Goal: Task Accomplishment & Management: Use online tool/utility

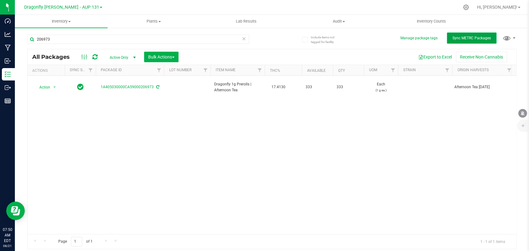
click at [491, 35] on button "Sync METRC Packages" at bounding box center [472, 38] width 50 height 11
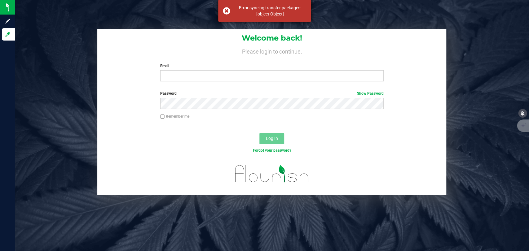
click at [225, 11] on div "Error syncing transfer packages: [object Object]" at bounding box center [264, 11] width 93 height 22
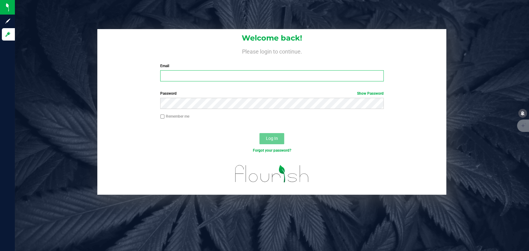
type input "[PERSON_NAME][EMAIL_ADDRESS][DOMAIN_NAME]"
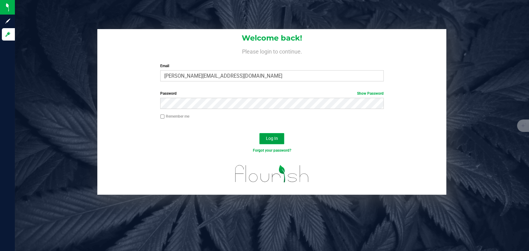
click at [271, 139] on span "Log In" at bounding box center [272, 138] width 12 height 5
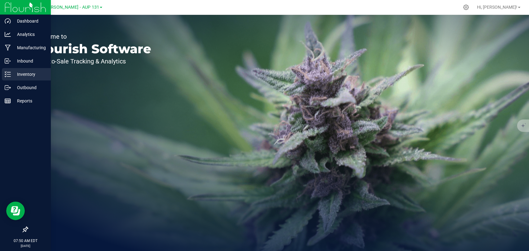
click at [26, 77] on p "Inventory" at bounding box center [29, 74] width 37 height 7
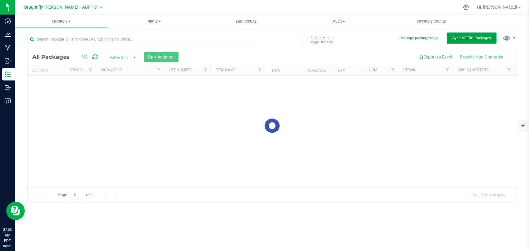
click at [468, 36] on span "Sync METRC Packages" at bounding box center [471, 38] width 38 height 4
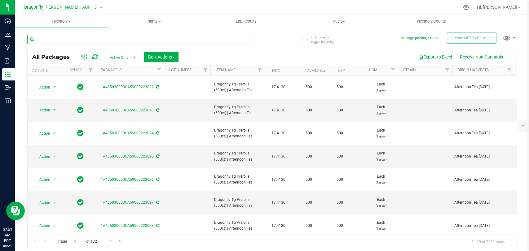
click at [77, 35] on input "text" at bounding box center [138, 39] width 222 height 9
type input "207020"
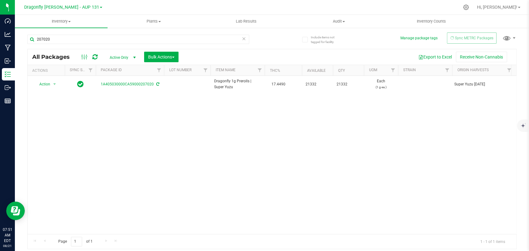
click at [94, 54] on icon at bounding box center [94, 57] width 5 height 6
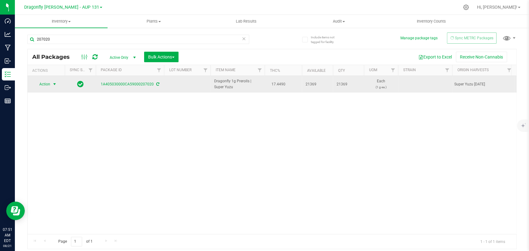
click at [52, 81] on span "select" at bounding box center [55, 84] width 8 height 9
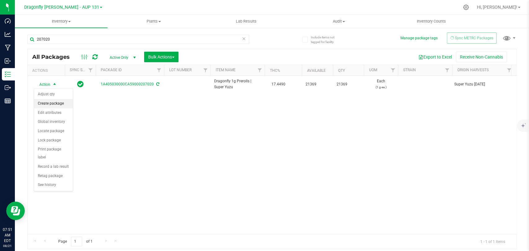
click at [51, 101] on li "Create package" at bounding box center [53, 103] width 39 height 9
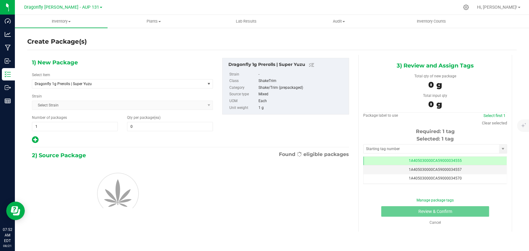
type input "0"
click at [111, 85] on span "Dragonfly 1g Prerolls | Super Yuzu" at bounding box center [115, 84] width 161 height 4
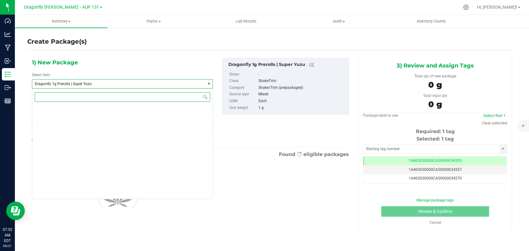
scroll to position [15043, 0]
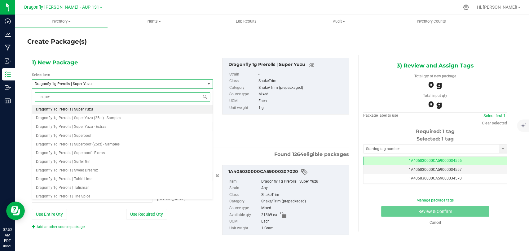
type input "super"
type input "0 ea"
type input "super yuzu"
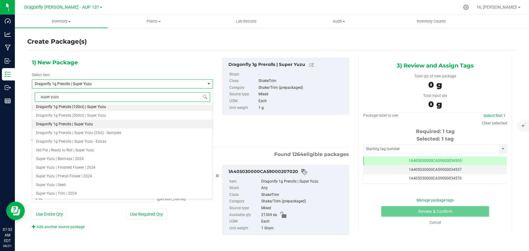
scroll to position [0, 0]
click at [115, 117] on li "Dragonfly 1g Prerolls (500ct) | Super Yuzu" at bounding box center [122, 118] width 180 height 9
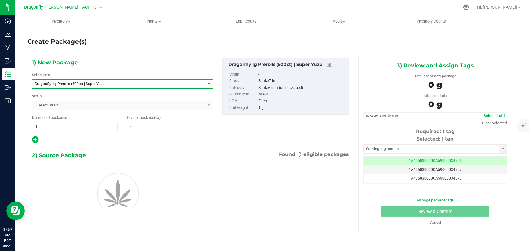
type input "0"
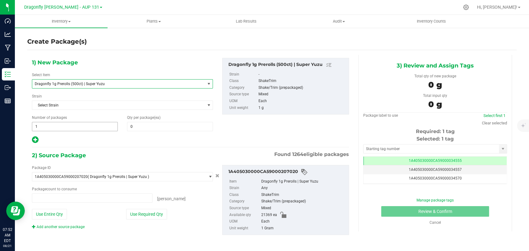
type input "0 ea"
click at [87, 127] on span "1 1" at bounding box center [75, 126] width 86 height 9
type input "42"
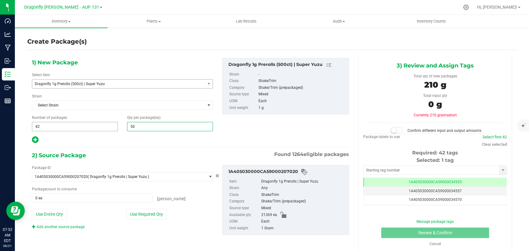
type input "500"
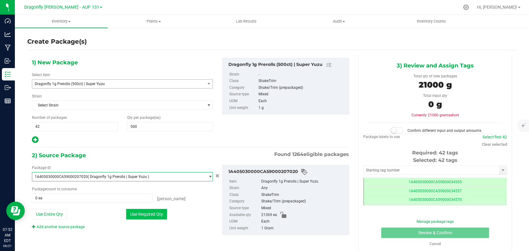
scroll to position [0, 0]
click at [129, 218] on button "Use Required Qty" at bounding box center [146, 214] width 41 height 11
type input "21000 ea"
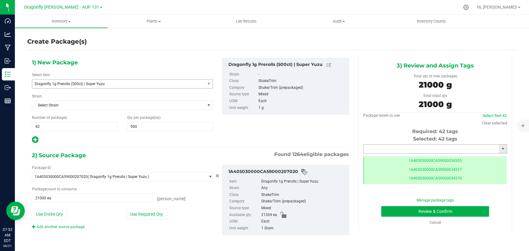
click at [428, 149] on input "text" at bounding box center [430, 149] width 135 height 9
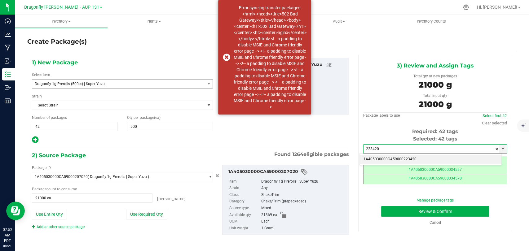
click at [427, 160] on li "1A405030000CA59000223420" at bounding box center [431, 159] width 142 height 9
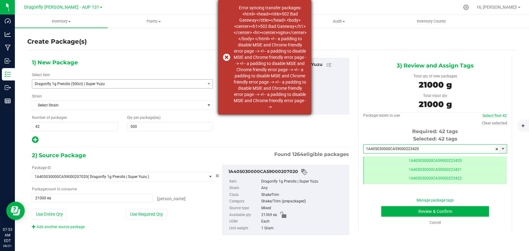
type input "1A405030000CA59000223420"
click at [226, 58] on div "Error syncing transfer packages: <html> <head><title>502 Bad Gateway</title></h…" at bounding box center [264, 57] width 93 height 115
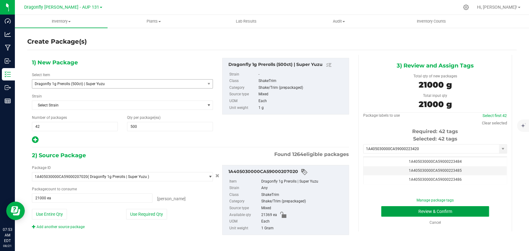
click at [421, 210] on button "Review & Confirm" at bounding box center [435, 211] width 108 height 11
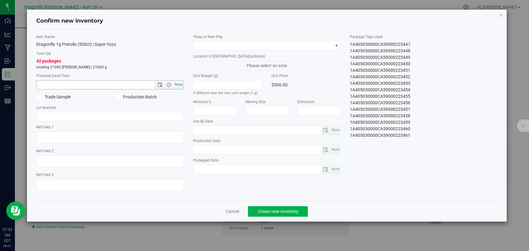
click at [177, 86] on span "Now" at bounding box center [179, 84] width 11 height 9
type input "[DATE] 7:53 AM"
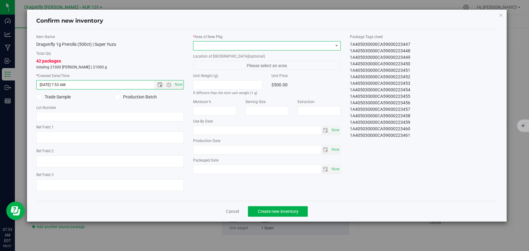
click at [230, 43] on span at bounding box center [262, 46] width 139 height 9
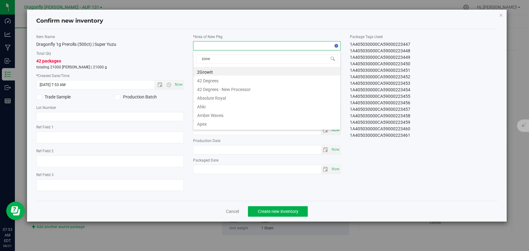
type input "zone 1"
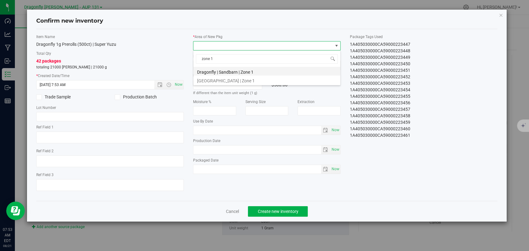
click at [236, 73] on li "Dragonfly | Sandbarn | Zone 1" at bounding box center [266, 71] width 147 height 9
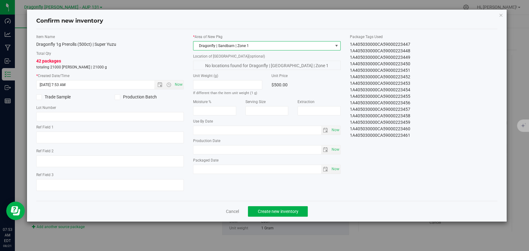
click at [258, 45] on span "Dragonfly | Sandbarn | Zone 1" at bounding box center [262, 46] width 139 height 9
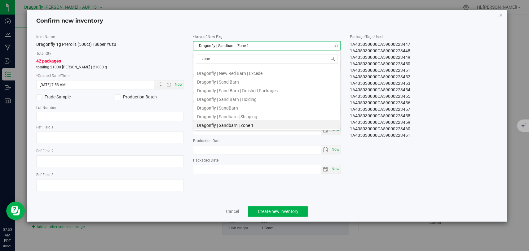
type input "zone 3"
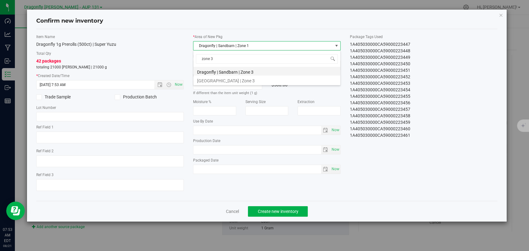
click at [233, 68] on li "Dragonfly | Sandbarn | Zone 3" at bounding box center [266, 71] width 147 height 9
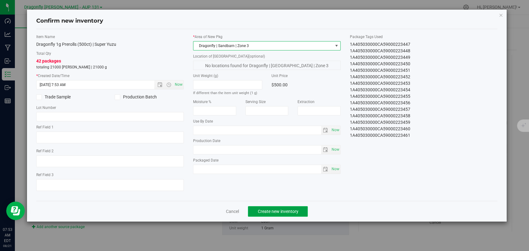
click at [301, 211] on button "Create new inventory" at bounding box center [278, 211] width 60 height 11
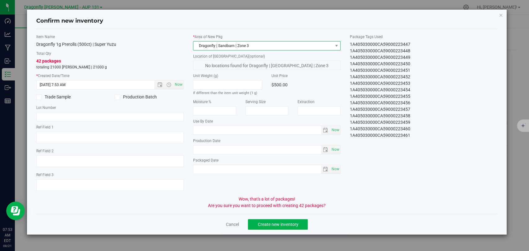
click at [270, 42] on span "Dragonfly | Sandbarn | Zone 3" at bounding box center [262, 46] width 139 height 9
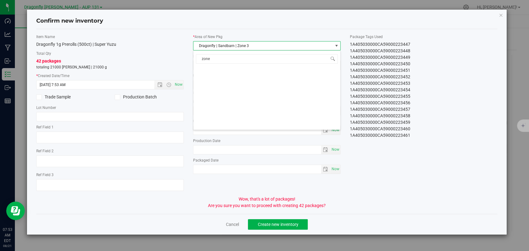
type input "zone 1"
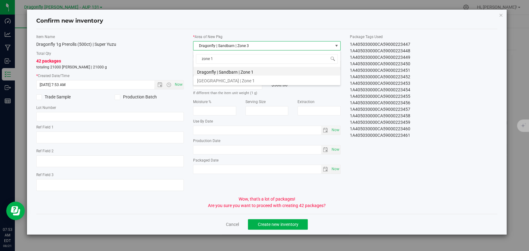
click at [259, 72] on li "Dragonfly | Sandbarn | Zone 1" at bounding box center [266, 71] width 147 height 9
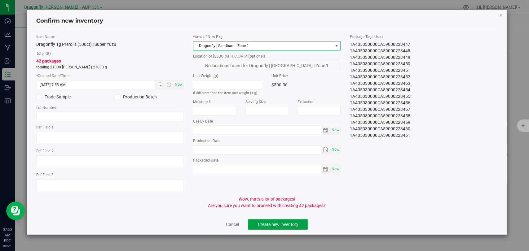
click at [275, 223] on span "Create new inventory" at bounding box center [277, 224] width 41 height 5
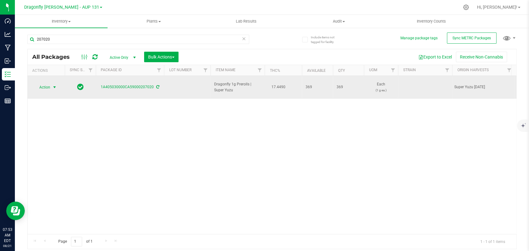
drag, startPoint x: 48, startPoint y: 81, endPoint x: 55, endPoint y: 84, distance: 7.5
click at [48, 83] on span "Action" at bounding box center [42, 87] width 17 height 9
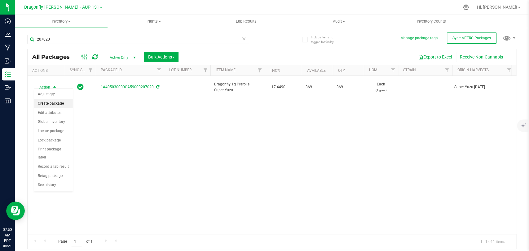
click at [58, 106] on li "Create package" at bounding box center [53, 103] width 39 height 9
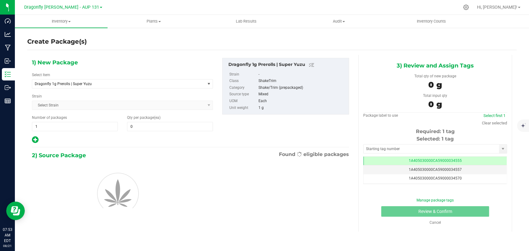
type input "0"
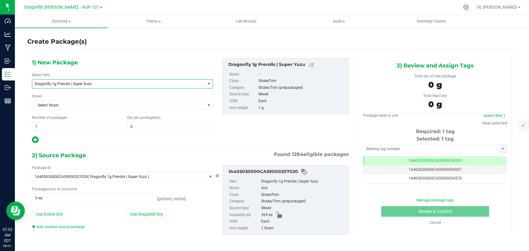
click at [148, 83] on span "Dragonfly 1g Prerolls | Super Yuzu" at bounding box center [115, 84] width 161 height 4
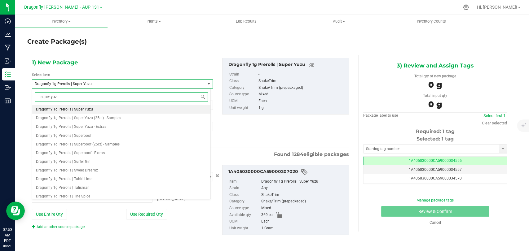
type input "super yuzu"
click at [121, 108] on li "Dragonfly 1g Prerolls (100ct) | Super Yuzu" at bounding box center [121, 109] width 178 height 9
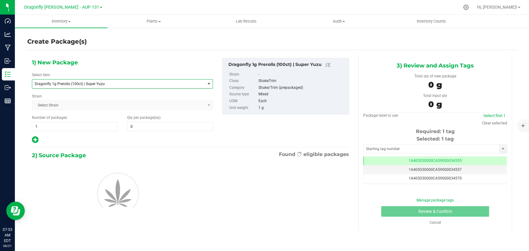
type input "0"
click at [68, 125] on span "1 1" at bounding box center [75, 126] width 86 height 9
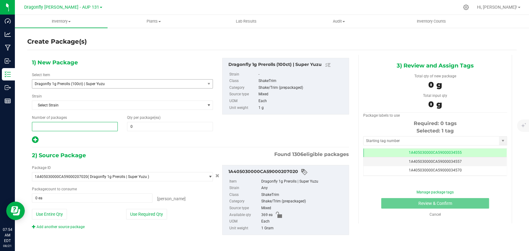
type input "3"
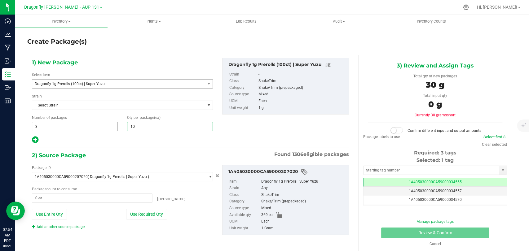
type input "100"
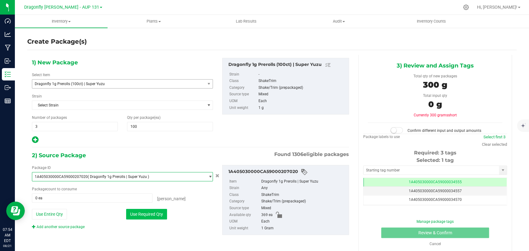
click at [157, 213] on button "Use Required Qty" at bounding box center [146, 214] width 41 height 11
type input "300 ea"
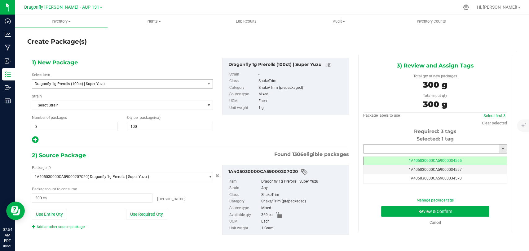
click at [412, 147] on input "text" at bounding box center [430, 149] width 135 height 9
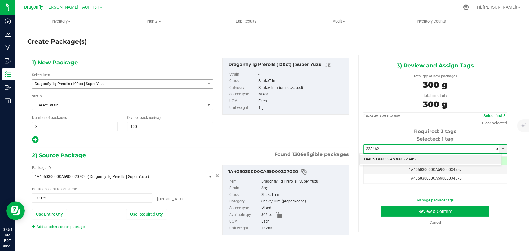
click at [404, 155] on li "1A405030000CA59000223462" at bounding box center [431, 159] width 142 height 9
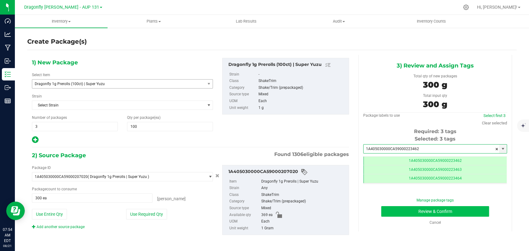
type input "1A405030000CA59000223462"
click at [400, 213] on button "Review & Confirm" at bounding box center [435, 211] width 108 height 11
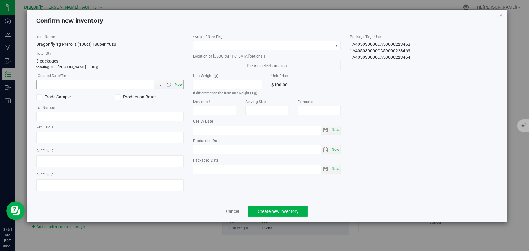
click at [179, 85] on span "Now" at bounding box center [179, 84] width 11 height 9
type input "[DATE] 7:54 AM"
click at [248, 39] on label "* Area of [GEOGRAPHIC_DATA]" at bounding box center [266, 37] width 147 height 6
click at [248, 50] on span at bounding box center [266, 45] width 147 height 9
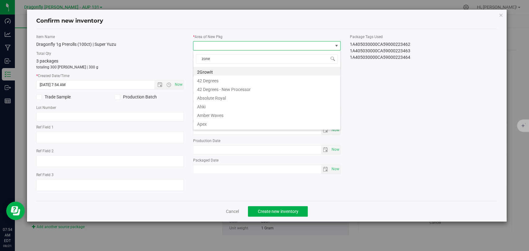
type input "zone 1"
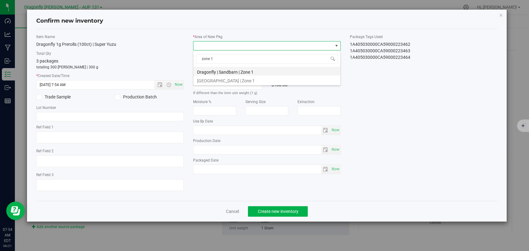
click at [242, 73] on li "Dragonfly | Sandbarn | Zone 1" at bounding box center [266, 71] width 147 height 9
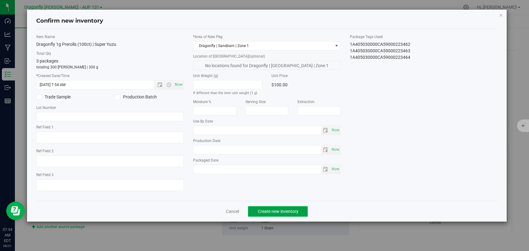
click at [279, 206] on button "Create new inventory" at bounding box center [278, 211] width 60 height 11
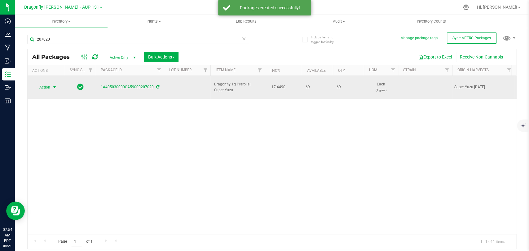
drag, startPoint x: 43, startPoint y: 81, endPoint x: 46, endPoint y: 83, distance: 3.6
click at [43, 83] on span "Action" at bounding box center [42, 87] width 17 height 9
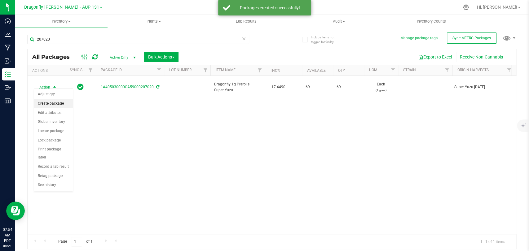
click at [56, 104] on li "Create package" at bounding box center [53, 103] width 39 height 9
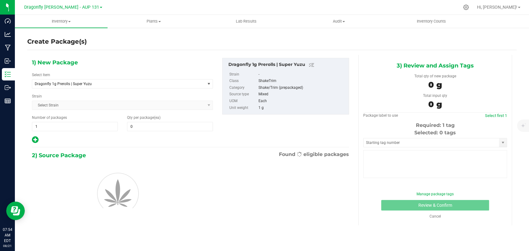
type input "0"
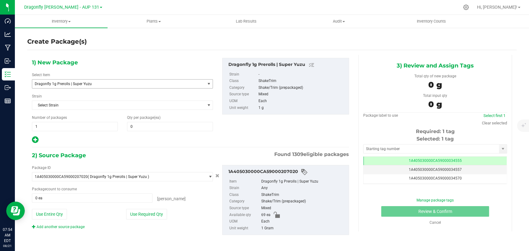
click at [125, 86] on span "Dragonfly 1g Prerolls | Super Yuzu" at bounding box center [118, 84] width 173 height 9
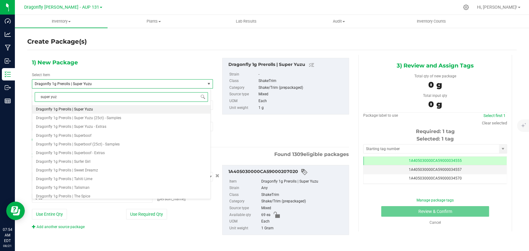
type input "super yuzu"
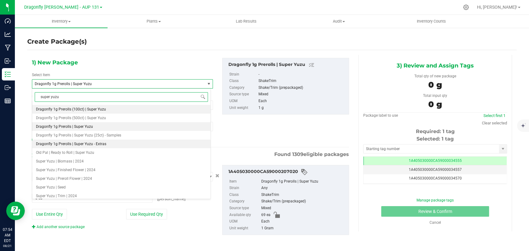
click at [97, 146] on li "Dragonfly 1g Prerolls | Super Yuzu - Extras" at bounding box center [121, 144] width 178 height 9
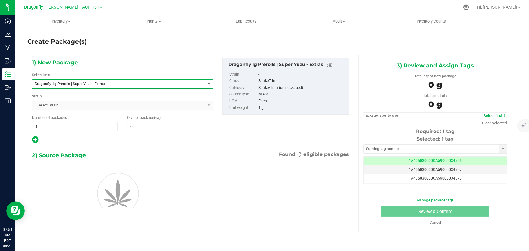
type input "0"
click at [93, 127] on span "1 1" at bounding box center [75, 126] width 86 height 9
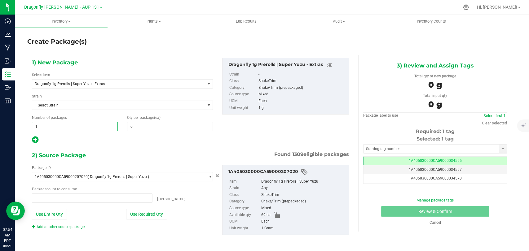
type input "0 ea"
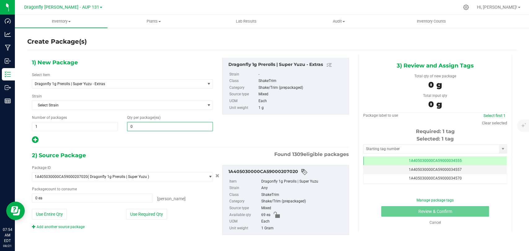
click at [146, 128] on span "0 0" at bounding box center [170, 126] width 86 height 9
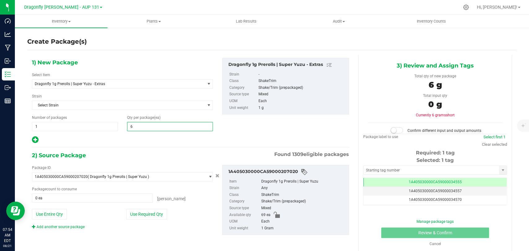
type input "69"
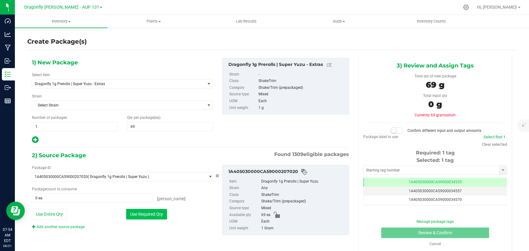
click at [150, 209] on button "Use Required Qty" at bounding box center [146, 214] width 41 height 11
type input "69 ea"
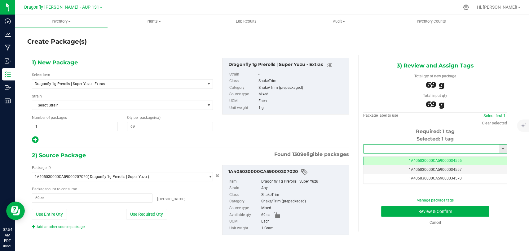
click at [405, 146] on input "text" at bounding box center [430, 149] width 135 height 9
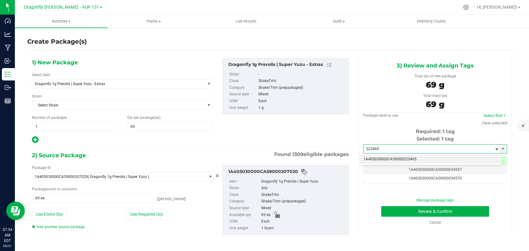
click at [410, 156] on li "1A405030000CA59000223465" at bounding box center [431, 159] width 142 height 9
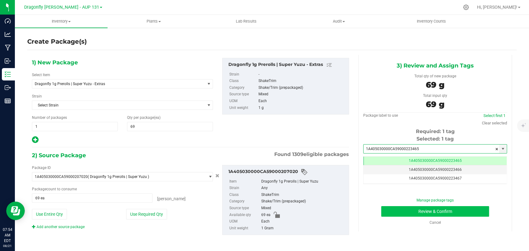
type input "1A405030000CA59000223465"
click at [387, 208] on button "Review & Confirm" at bounding box center [435, 211] width 108 height 11
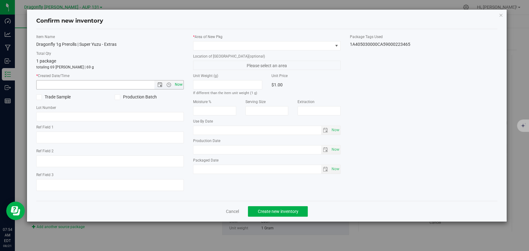
click at [182, 82] on span "Now" at bounding box center [179, 84] width 11 height 9
type input "[DATE] 7:54 AM"
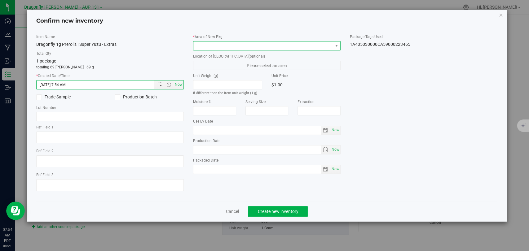
click at [240, 43] on span at bounding box center [262, 46] width 139 height 9
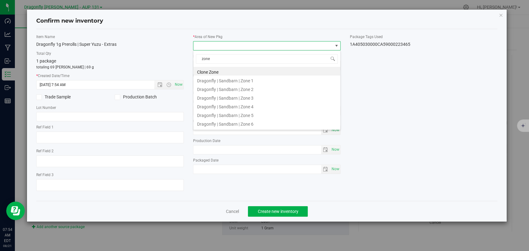
type input "zone 2"
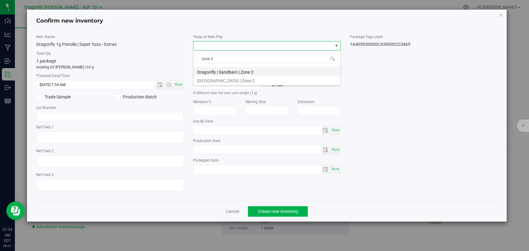
click at [243, 68] on li "Dragonfly | Sandbarn | Zone 2" at bounding box center [266, 71] width 147 height 9
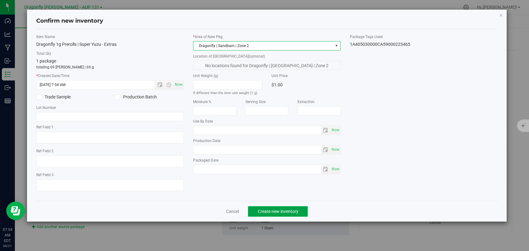
click at [279, 211] on span "Create new inventory" at bounding box center [277, 211] width 41 height 5
